Goal: Navigation & Orientation: Find specific page/section

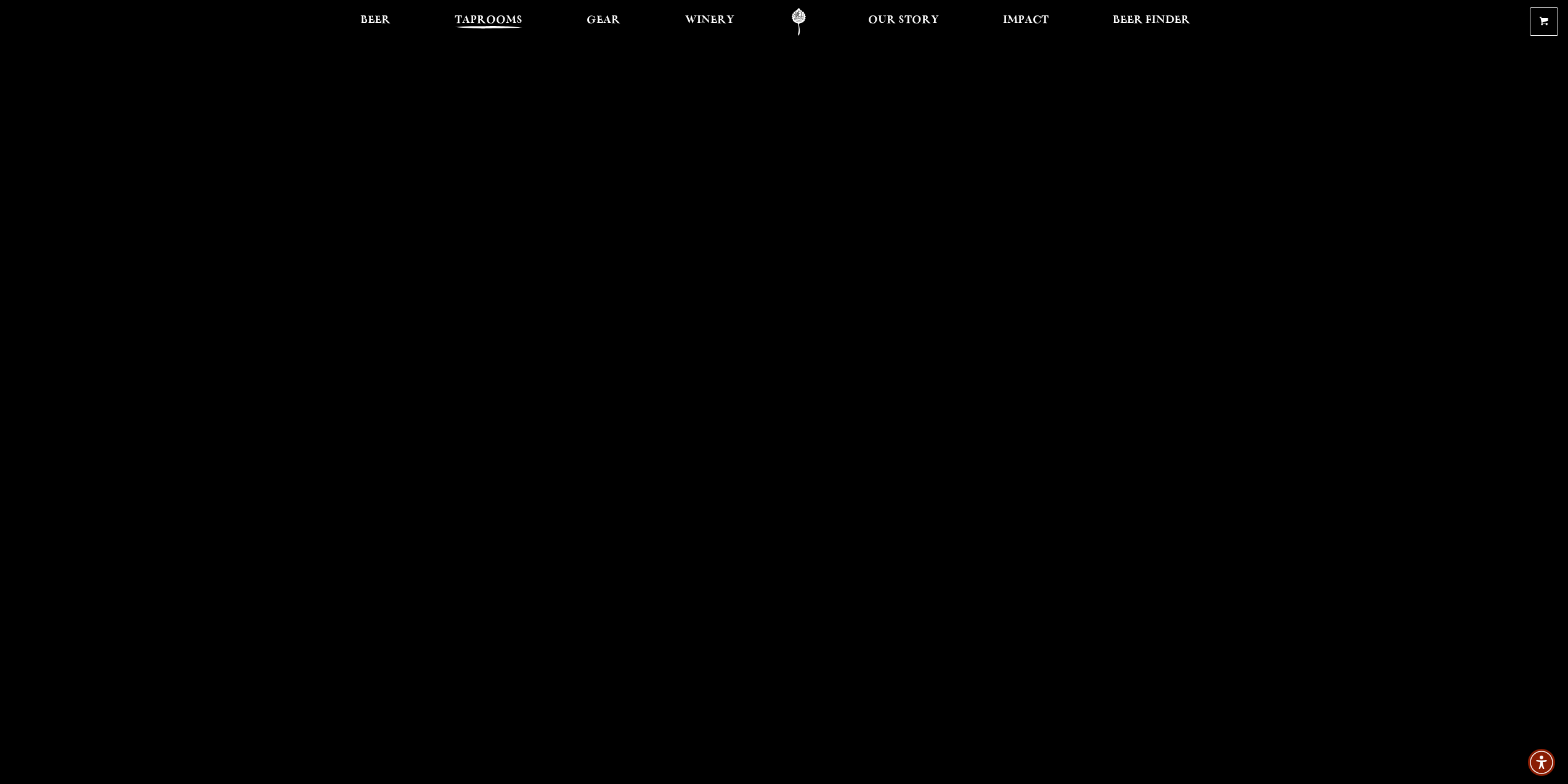
click at [466, 22] on span "Taprooms" at bounding box center [488, 20] width 68 height 10
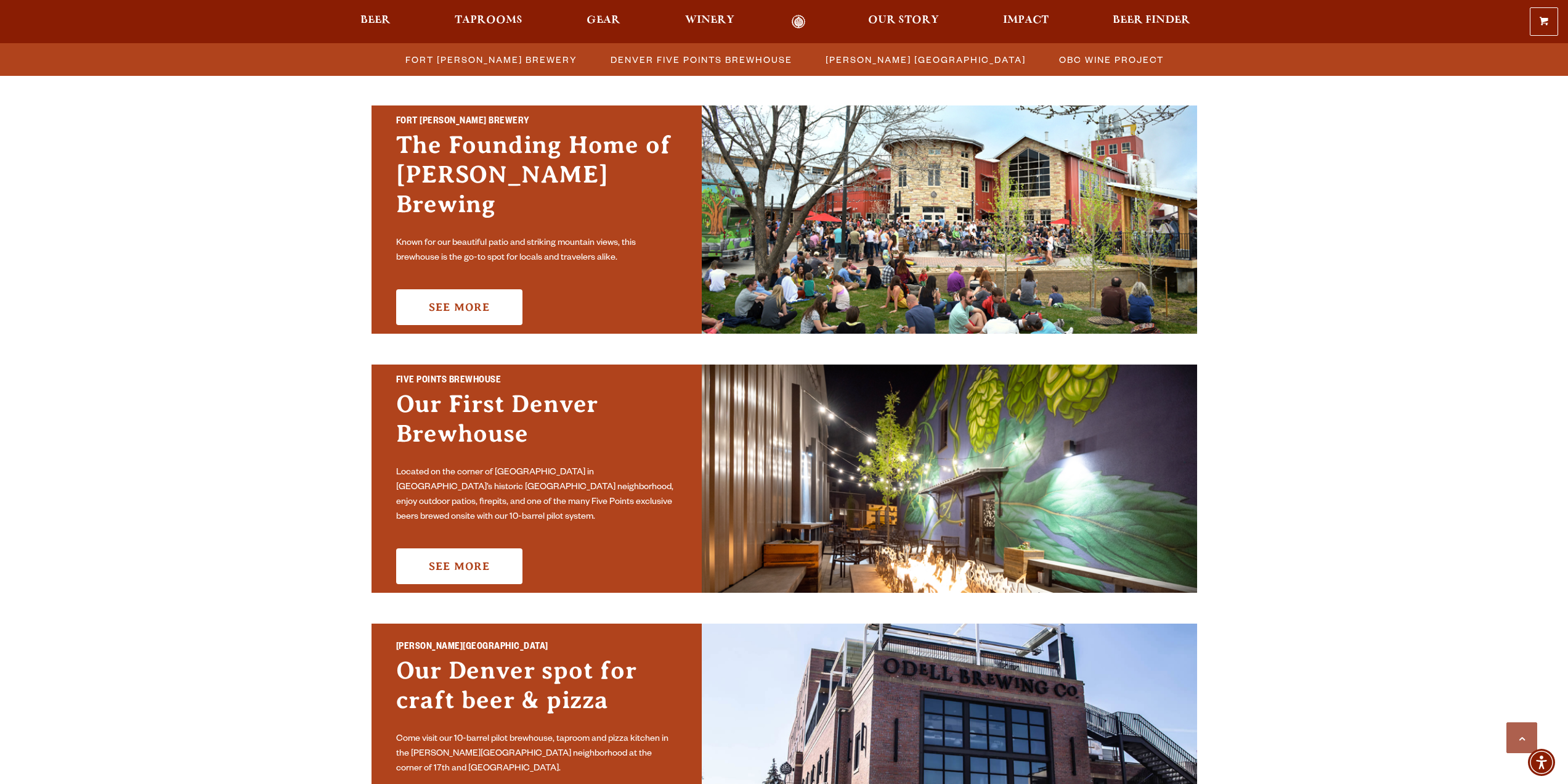
scroll to position [678, 0]
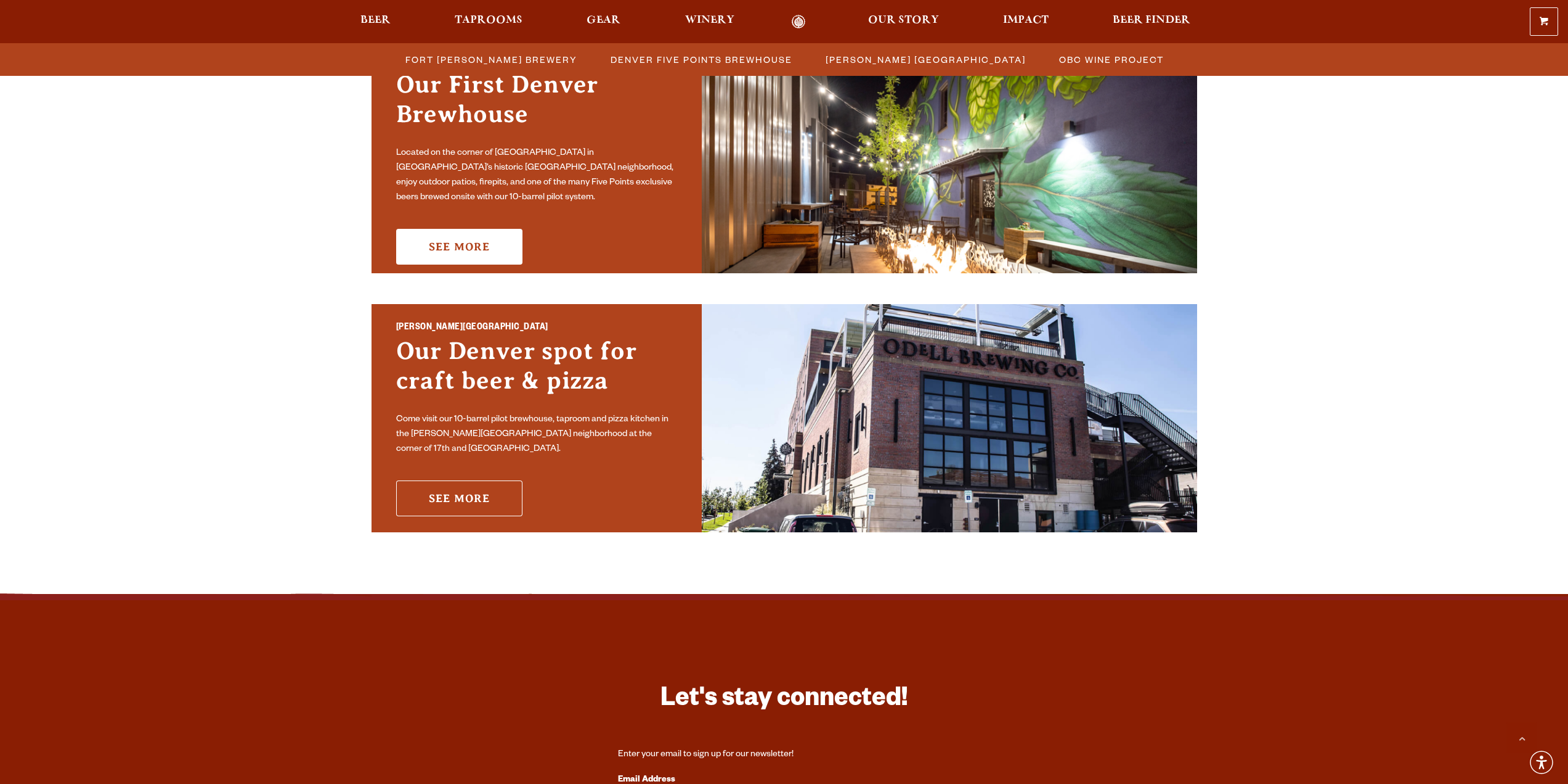
click at [463, 494] on link "See More" at bounding box center [459, 498] width 126 height 36
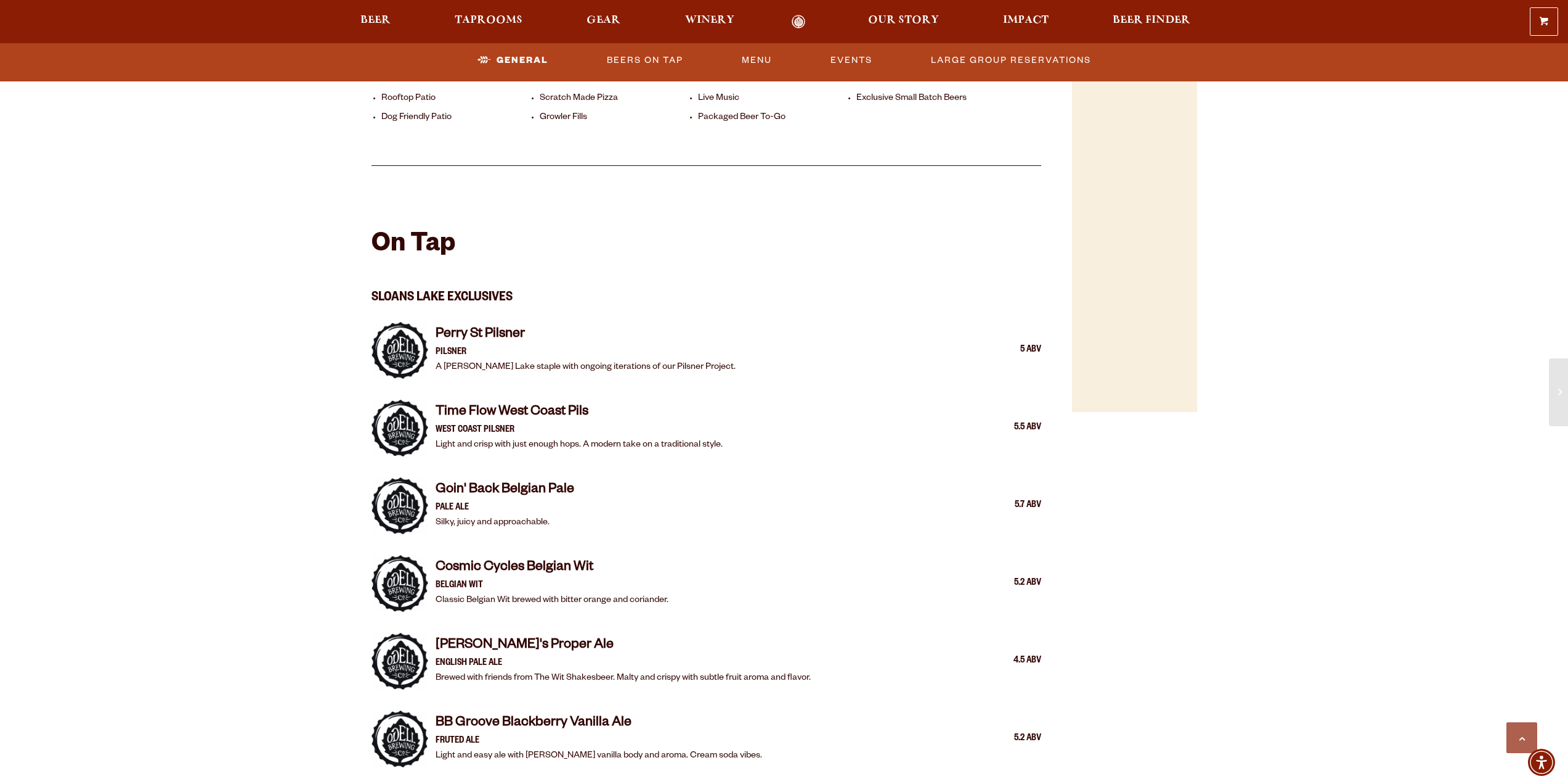
scroll to position [863, 0]
